Goal: Browse casually: Explore the website without a specific task or goal

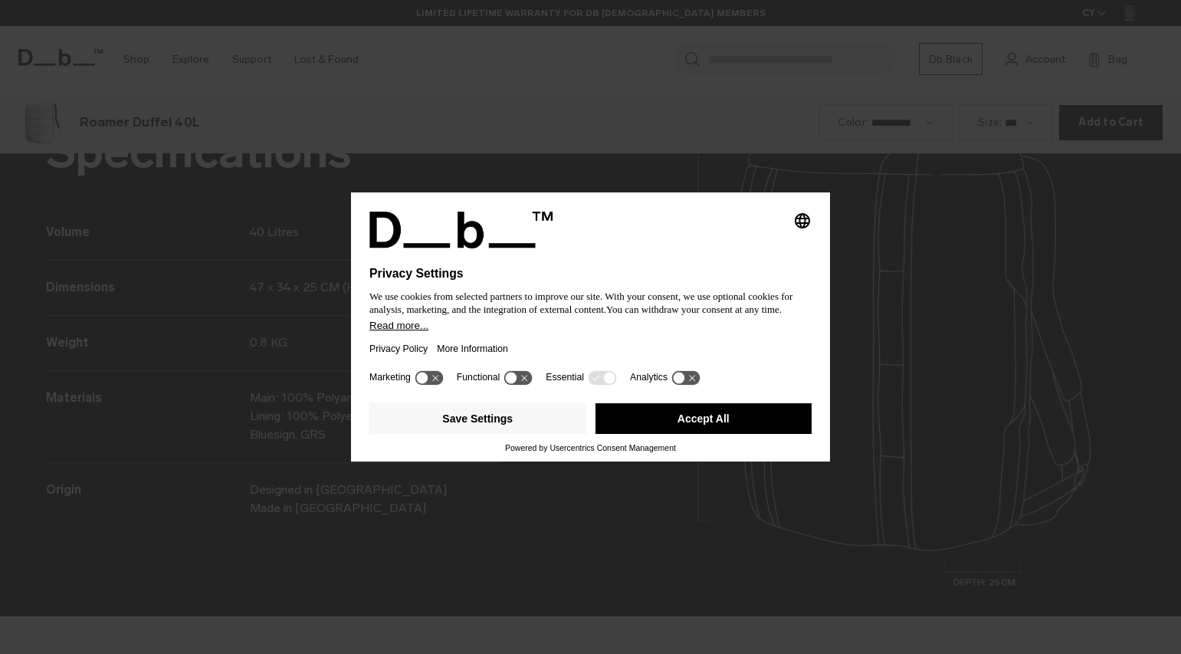
scroll to position [1962, 0]
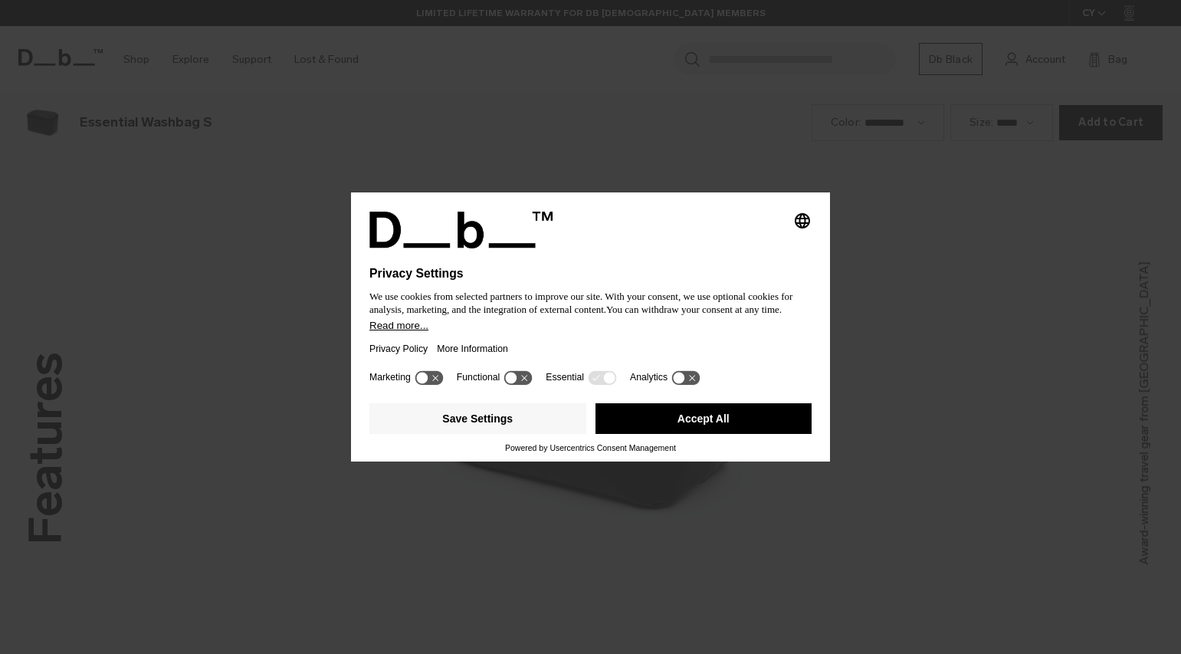
scroll to position [1962, 0]
